Goal: Find specific page/section: Locate a particular part of the current website

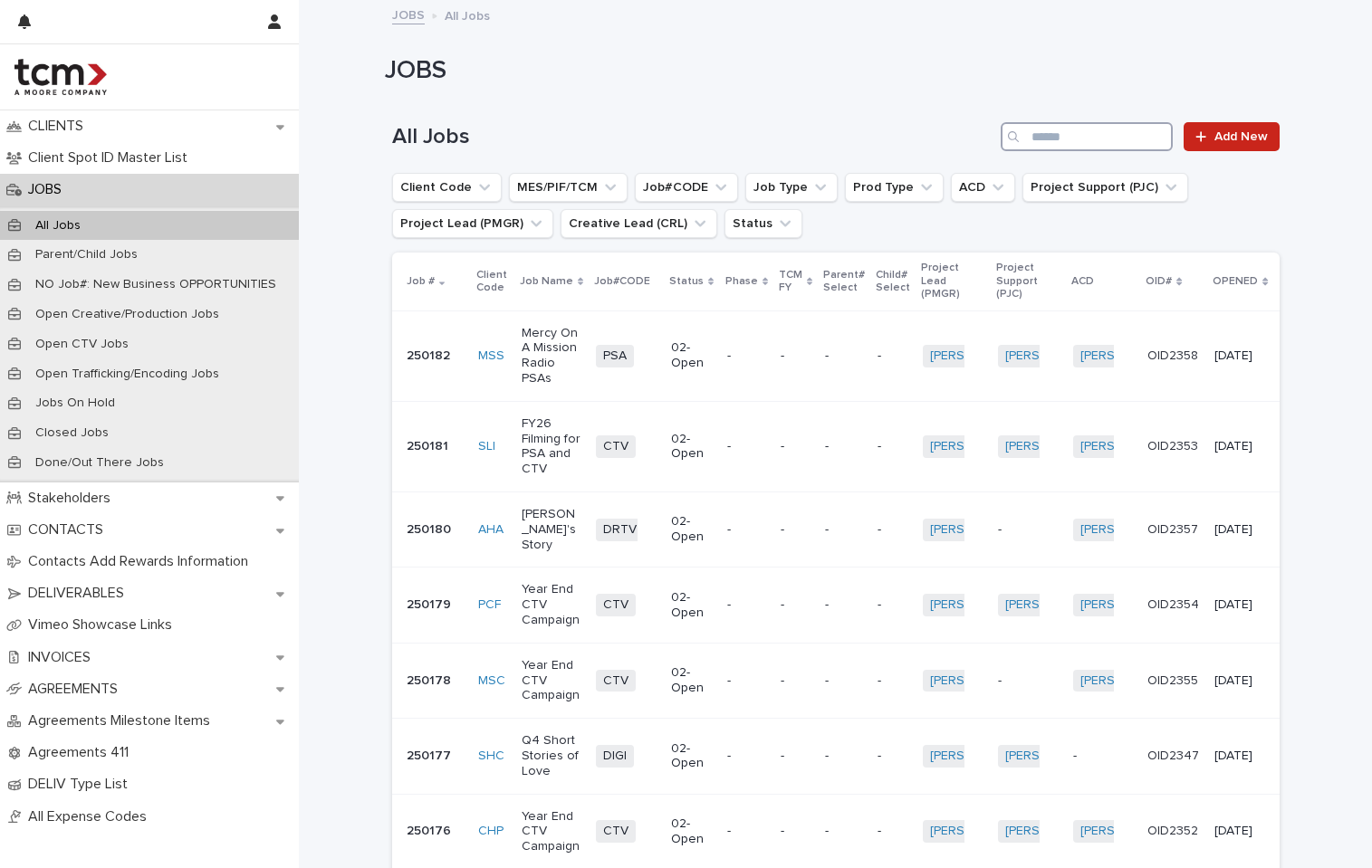
click at [1108, 148] on input "Search" at bounding box center [1086, 137] width 172 height 29
click at [1104, 140] on input "Search" at bounding box center [1086, 137] width 172 height 29
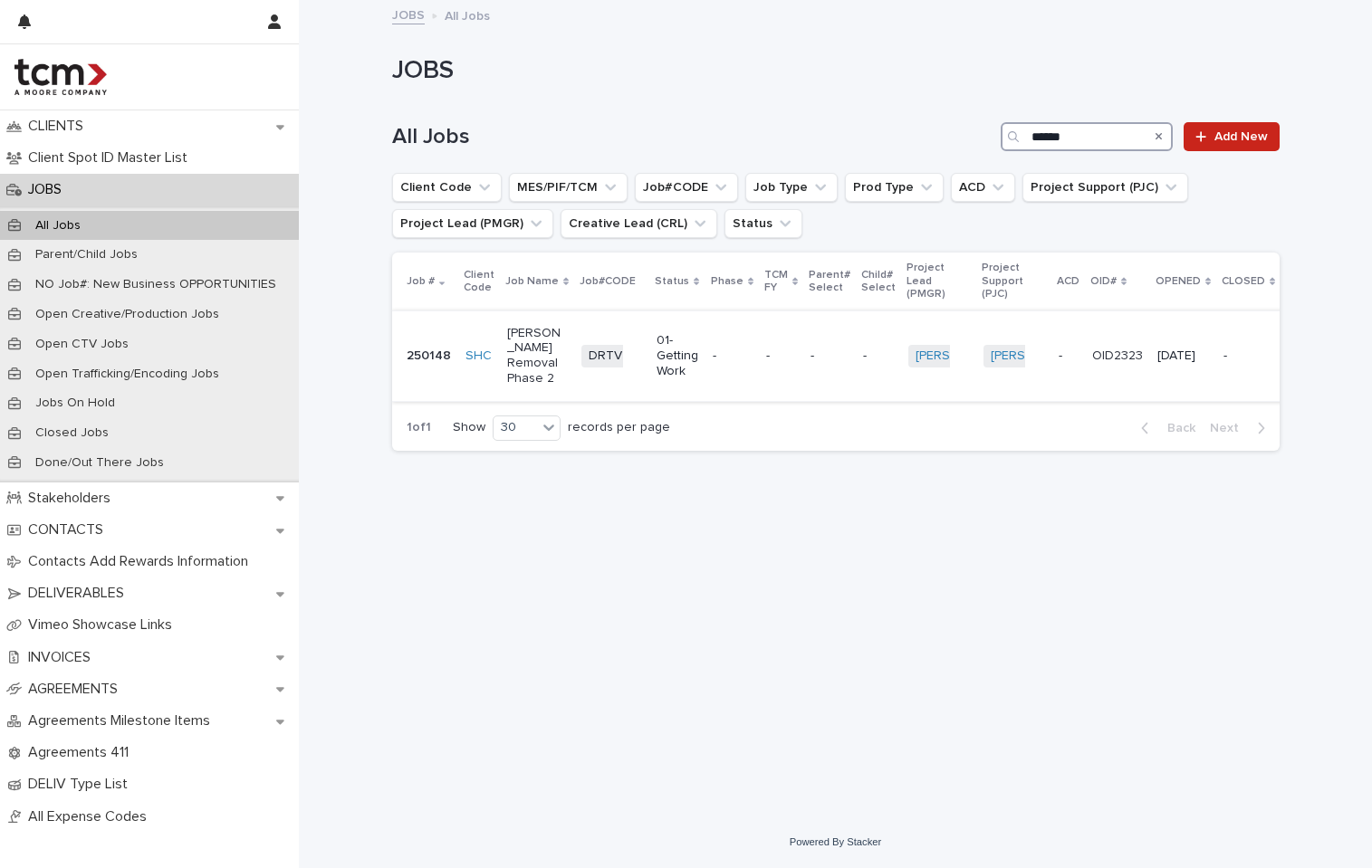
type input "******"
click at [510, 363] on p "[PERSON_NAME] Removal Phase 2" at bounding box center [538, 356] width 61 height 61
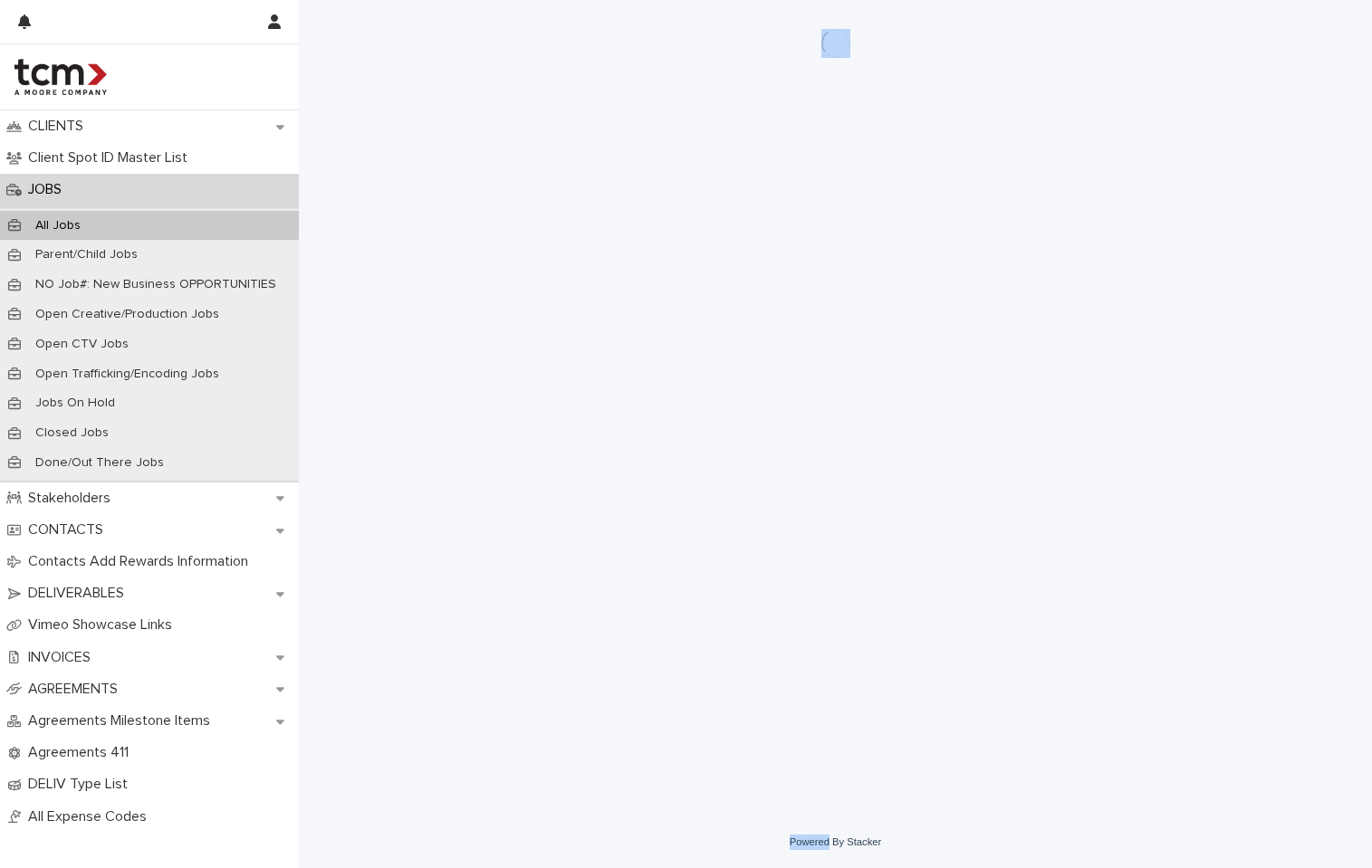
click at [510, 363] on div "Loading... Saving… Loading... Saving…" at bounding box center [836, 386] width 906 height 772
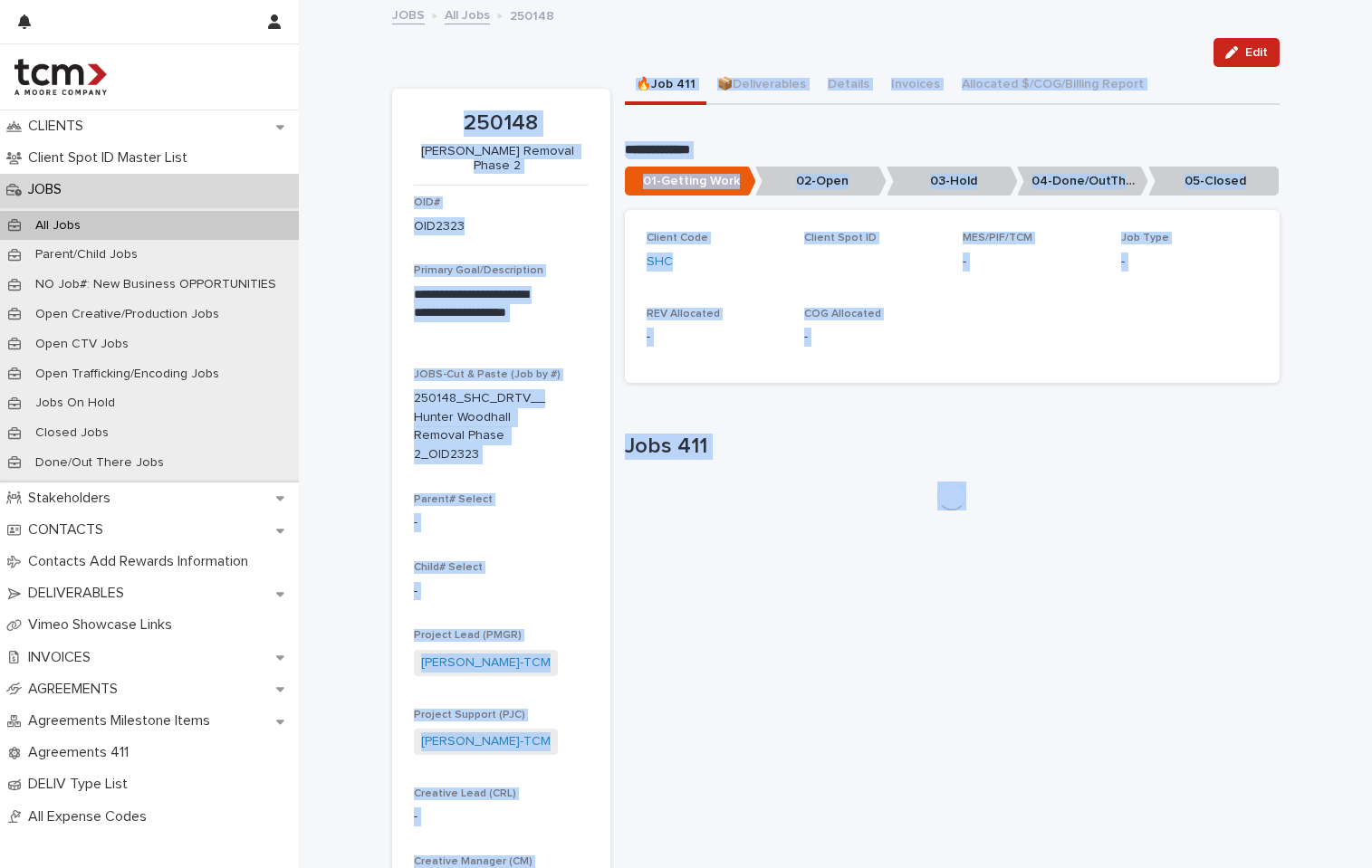
click at [721, 487] on div "Jobs 411" at bounding box center [952, 472] width 655 height 77
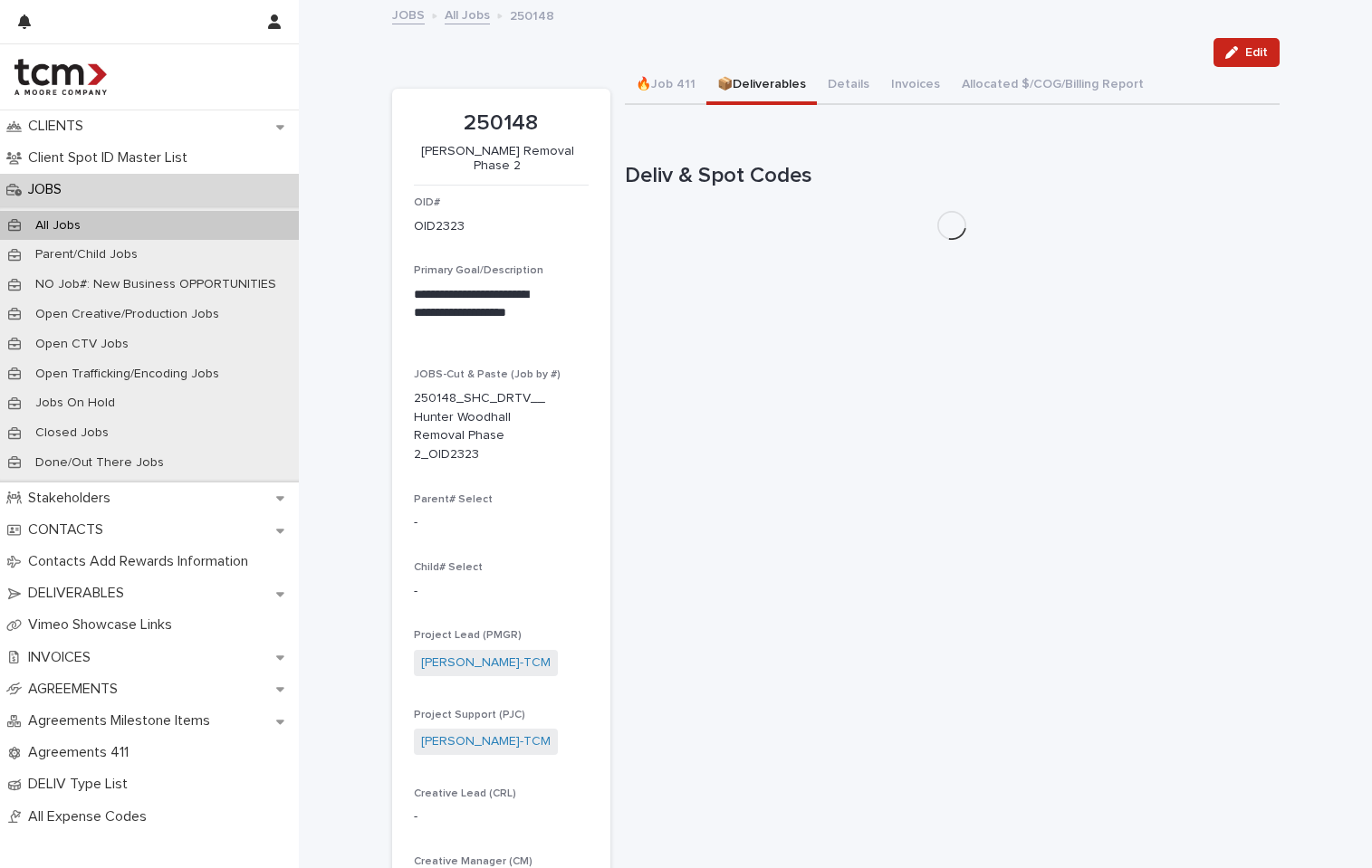
click at [727, 86] on button "📦Deliverables" at bounding box center [762, 85] width 110 height 38
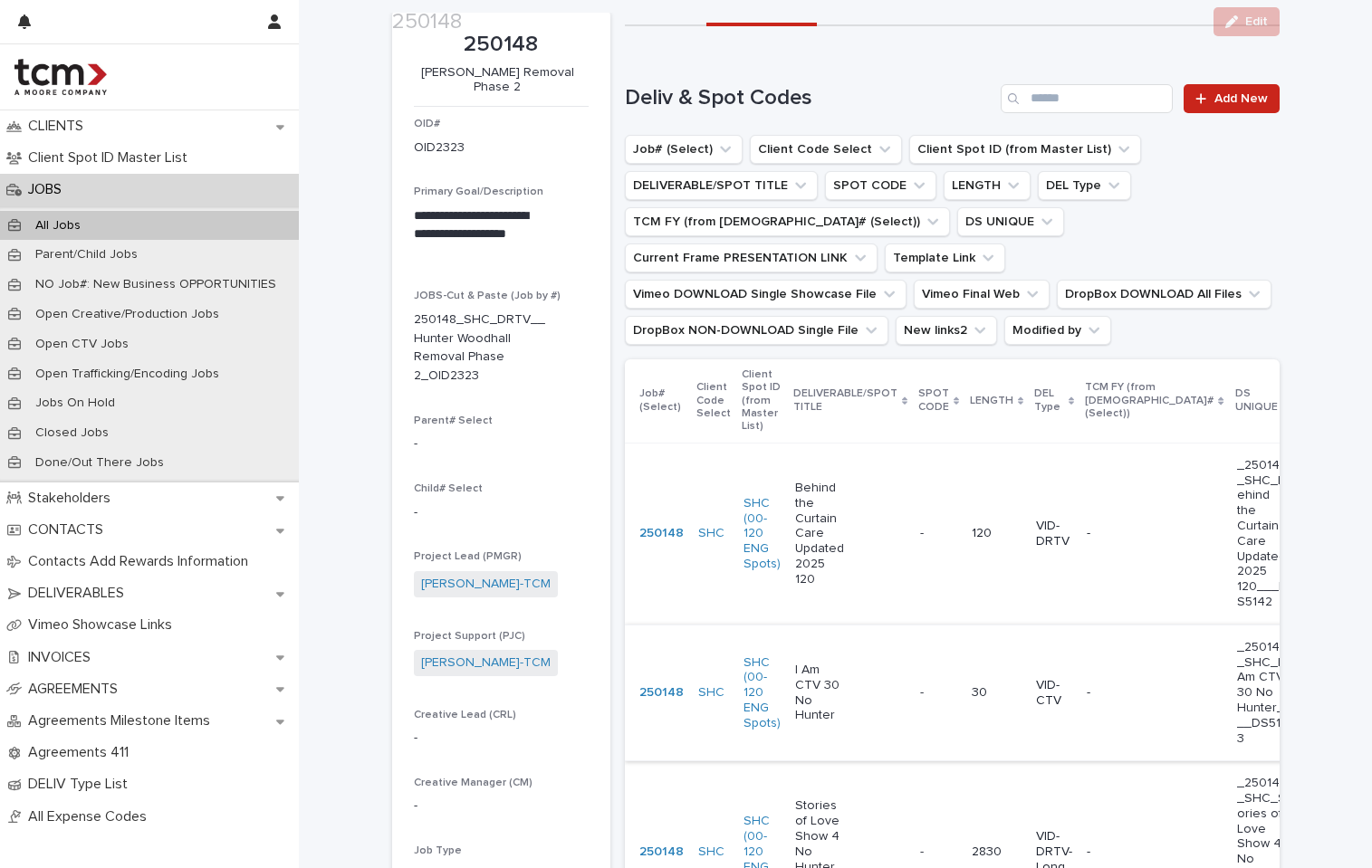
scroll to position [80, 0]
click at [920, 684] on p at bounding box center [938, 692] width 37 height 16
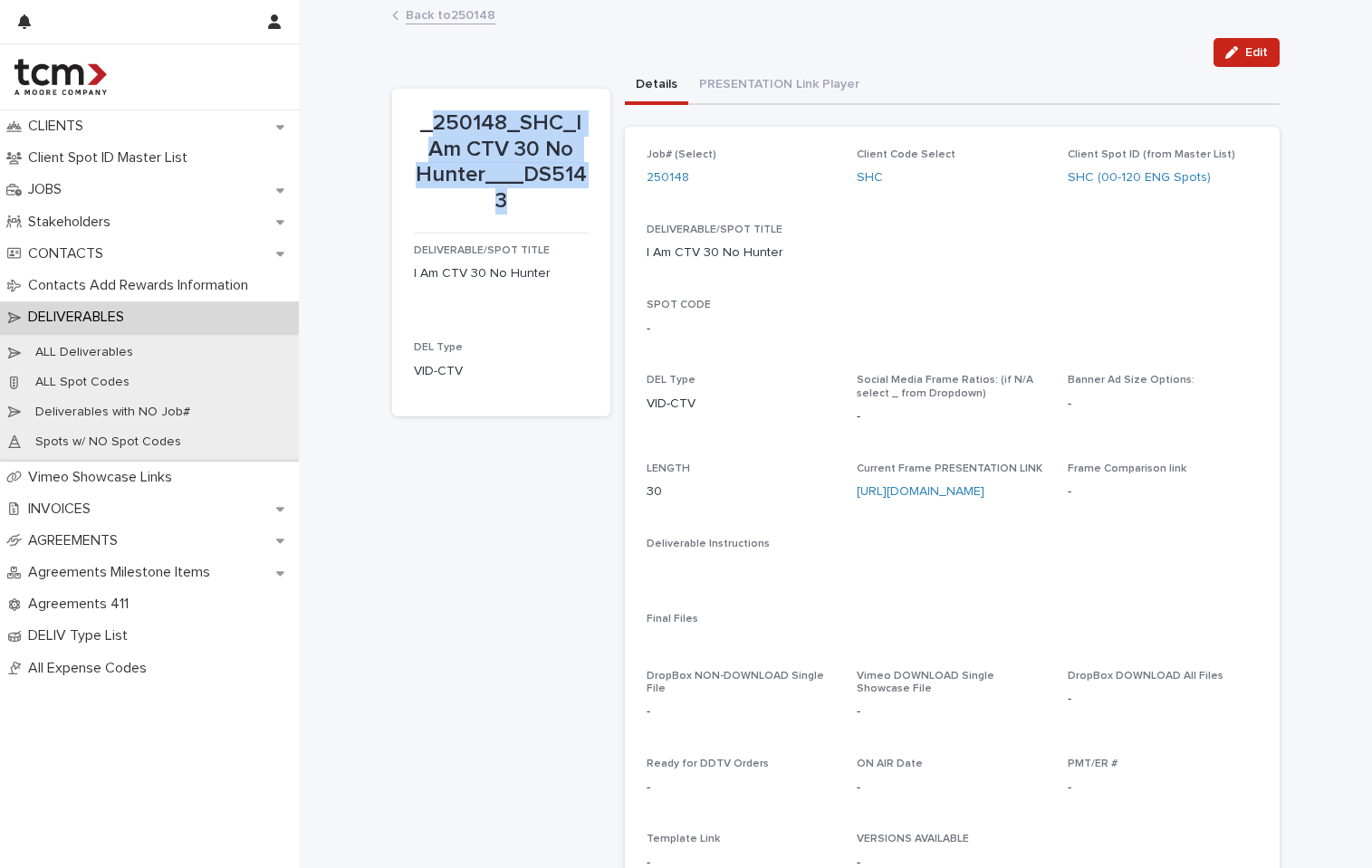
drag, startPoint x: 431, startPoint y: 125, endPoint x: 501, endPoint y: 194, distance: 98.3
click at [501, 194] on p "_250148_SHC_I Am CTV 30 No Hunter___DS5143" at bounding box center [501, 162] width 175 height 104
copy p "250148_SHC_I Am CTV 30 No Hunter___DS5143"
